Goal: Find specific page/section: Find specific page/section

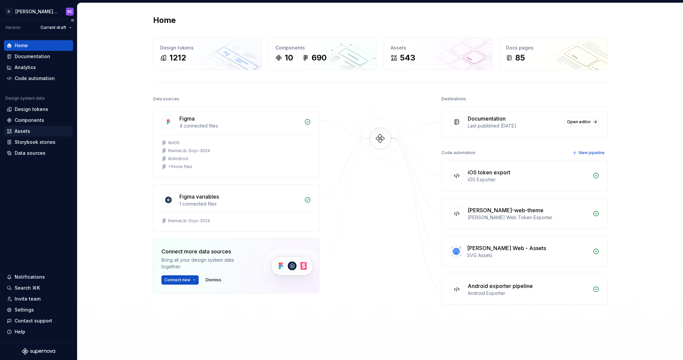
click at [29, 134] on div "Assets" at bounding box center [23, 131] width 16 height 7
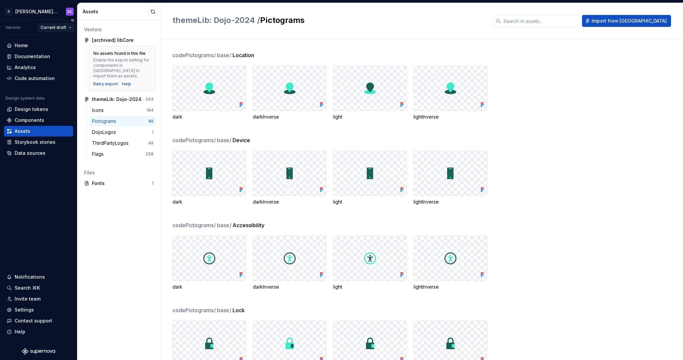
click at [61, 27] on html "[PERSON_NAME]-design-system RC Version Current draft Home Documentation Analyti…" at bounding box center [341, 180] width 683 height 360
click at [60, 27] on html "[PERSON_NAME]-design-system RC Version Current draft Home Documentation Analyti…" at bounding box center [341, 180] width 683 height 360
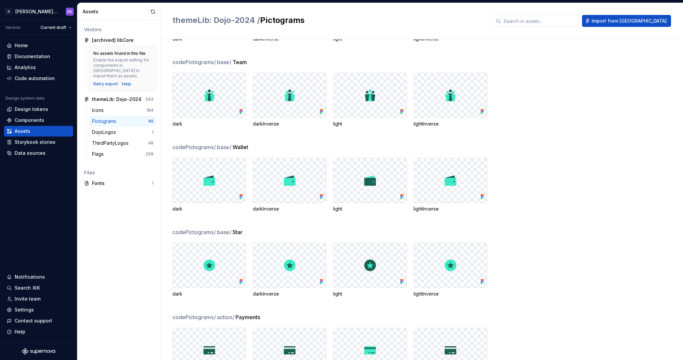
scroll to position [530, 0]
